Goal: Information Seeking & Learning: Learn about a topic

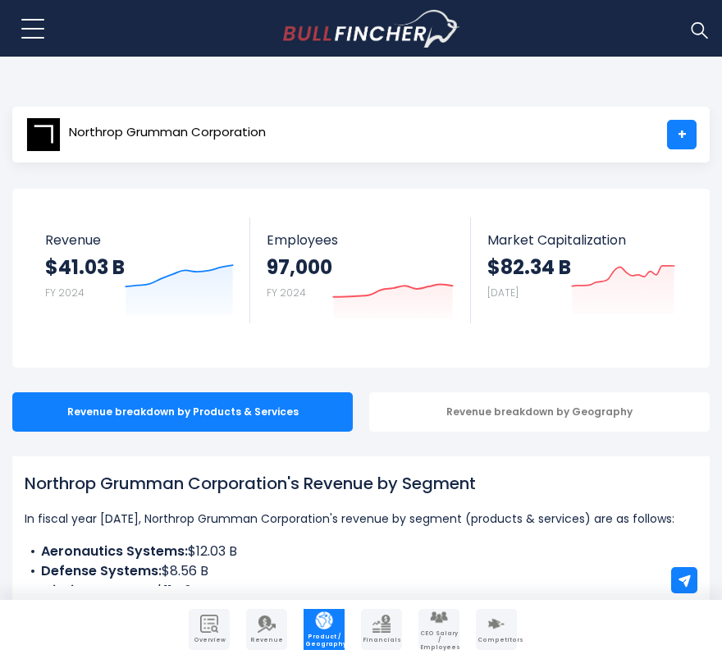
click at [522, 112] on div "Northrop Grumman Corporation +" at bounding box center [360, 135] width 697 height 56
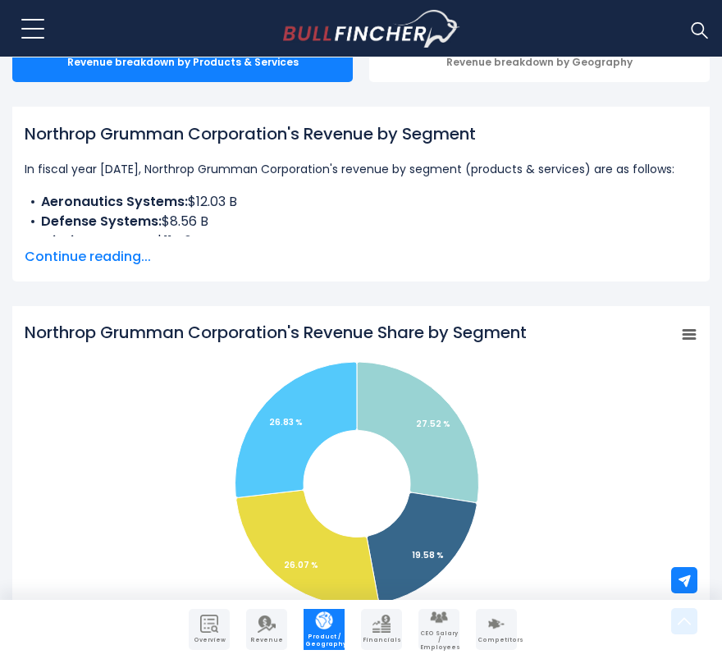
scroll to position [350, 0]
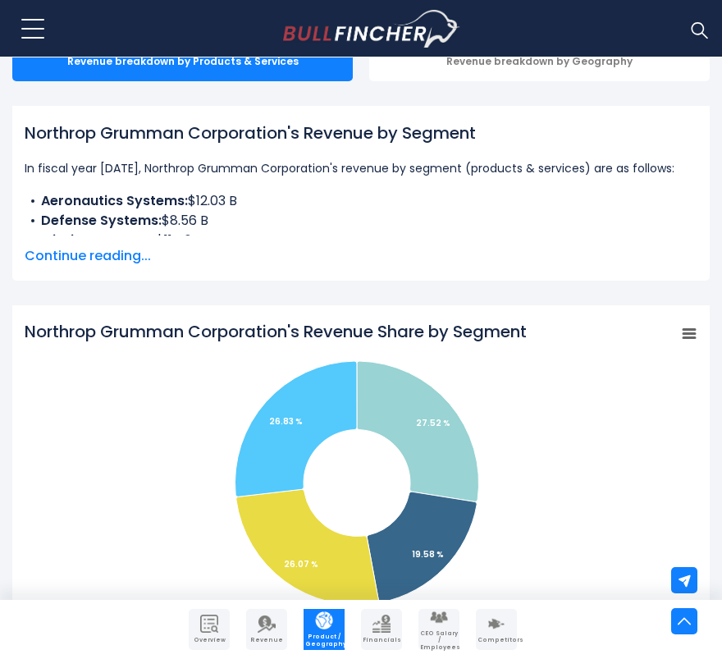
click at [113, 253] on span "Continue reading..." at bounding box center [361, 256] width 672 height 20
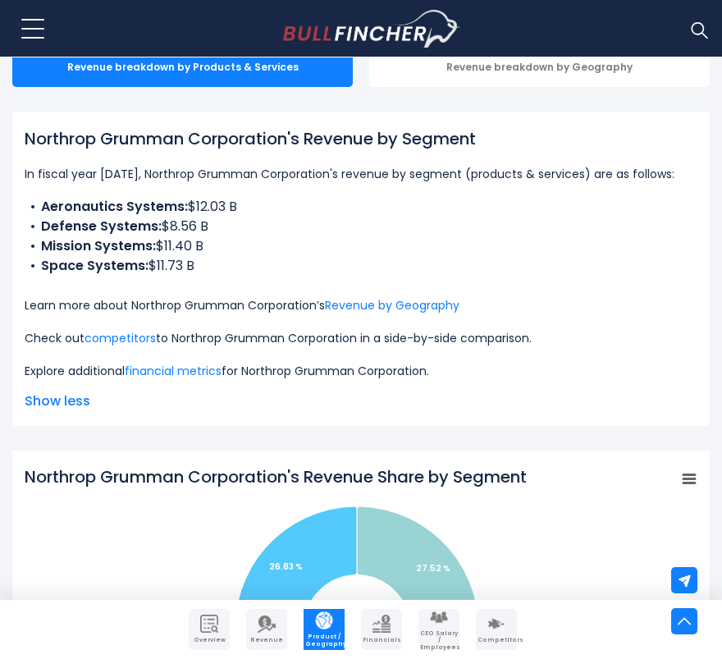
scroll to position [203, 0]
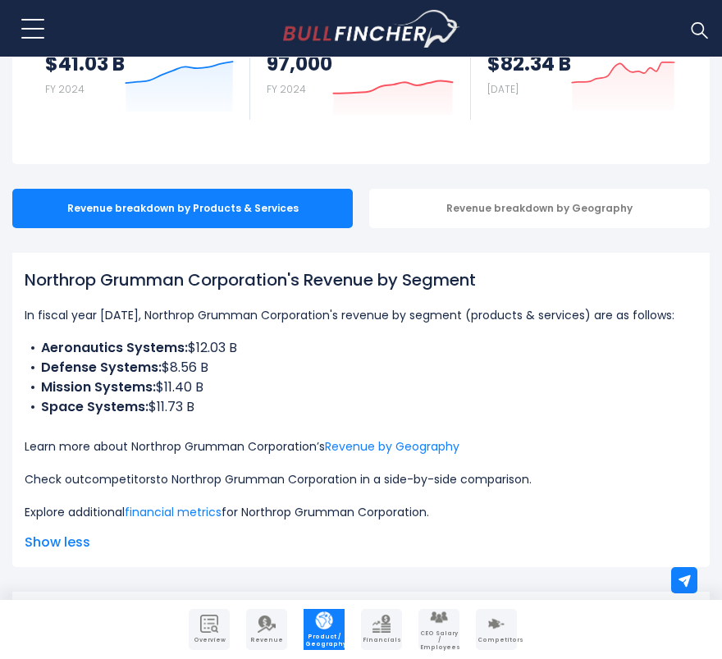
click at [119, 474] on link "competitors" at bounding box center [119, 479] width 71 height 16
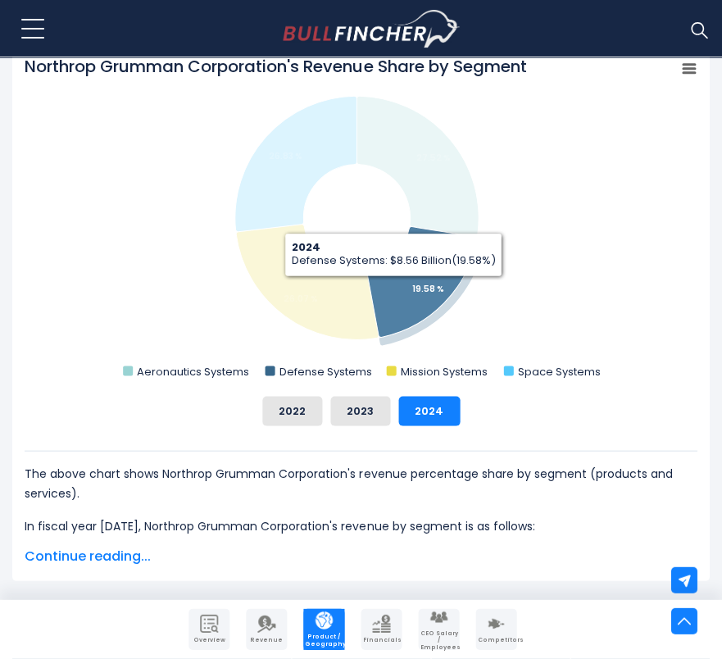
scroll to position [0, 0]
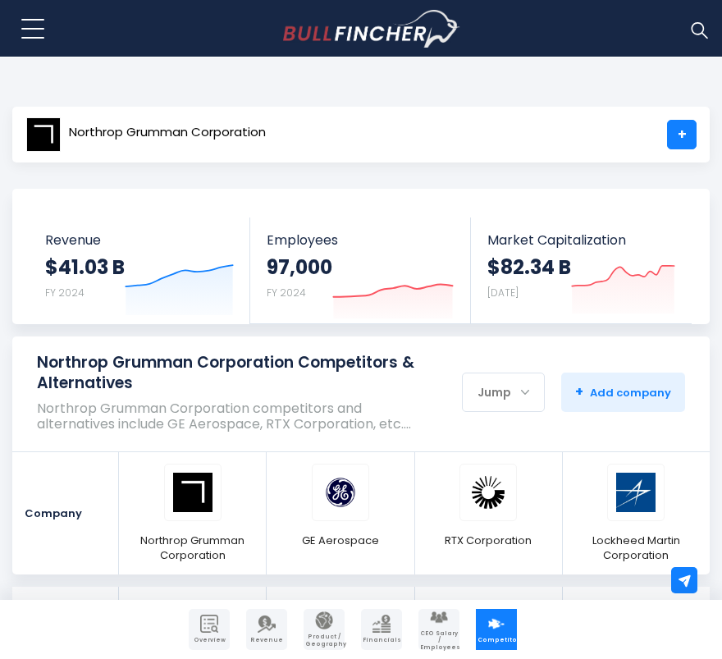
click at [275, 126] on div "Northrop Grumman Corporation +" at bounding box center [360, 135] width 697 height 56
click at [680, 137] on link "+" at bounding box center [682, 135] width 30 height 30
click at [691, 139] on link "+" at bounding box center [682, 135] width 30 height 30
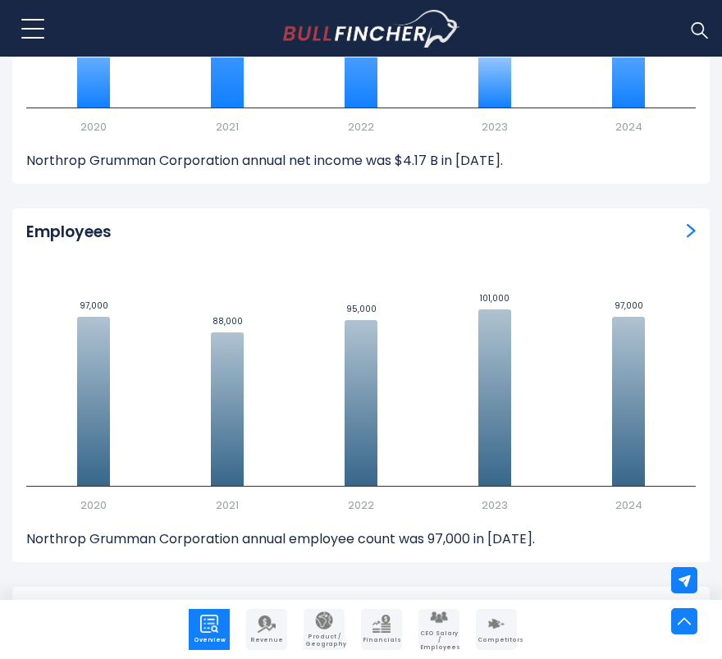
scroll to position [2129, 0]
